Goal: Find specific page/section: Find specific page/section

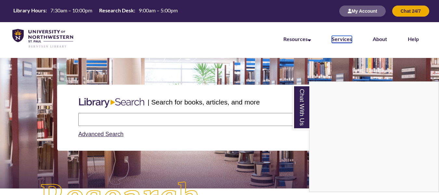
click at [336, 40] on link "Services" at bounding box center [342, 39] width 20 height 7
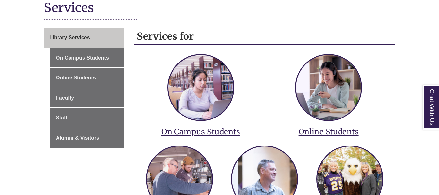
scroll to position [130, 0]
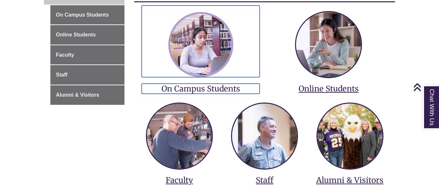
click at [209, 55] on img at bounding box center [200, 44] width 65 height 65
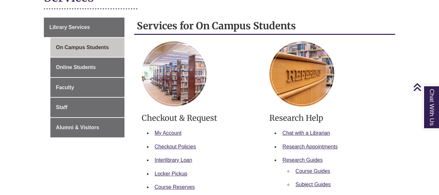
scroll to position [130, 0]
